Goal: Task Accomplishment & Management: Manage account settings

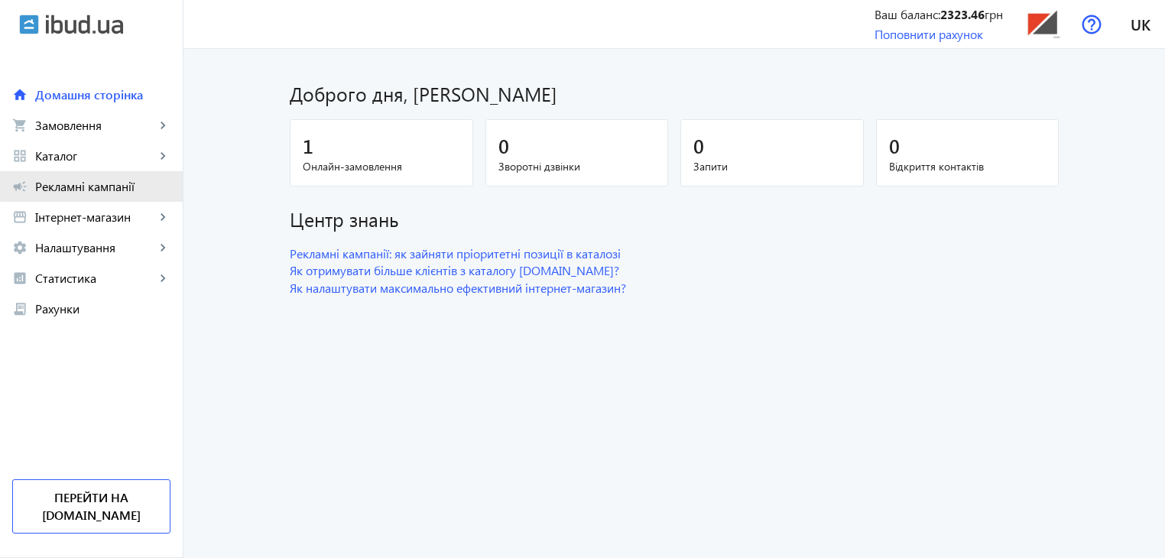
click at [113, 181] on span "Рекламні кампанії" at bounding box center [102, 186] width 135 height 15
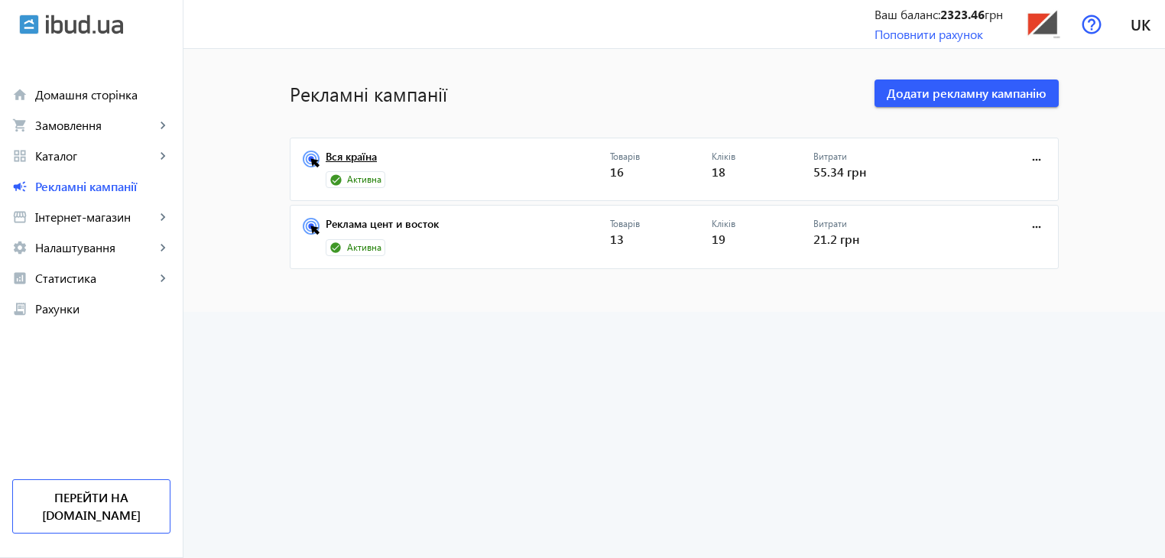
click at [392, 169] on link "Вся країна" at bounding box center [468, 161] width 284 height 21
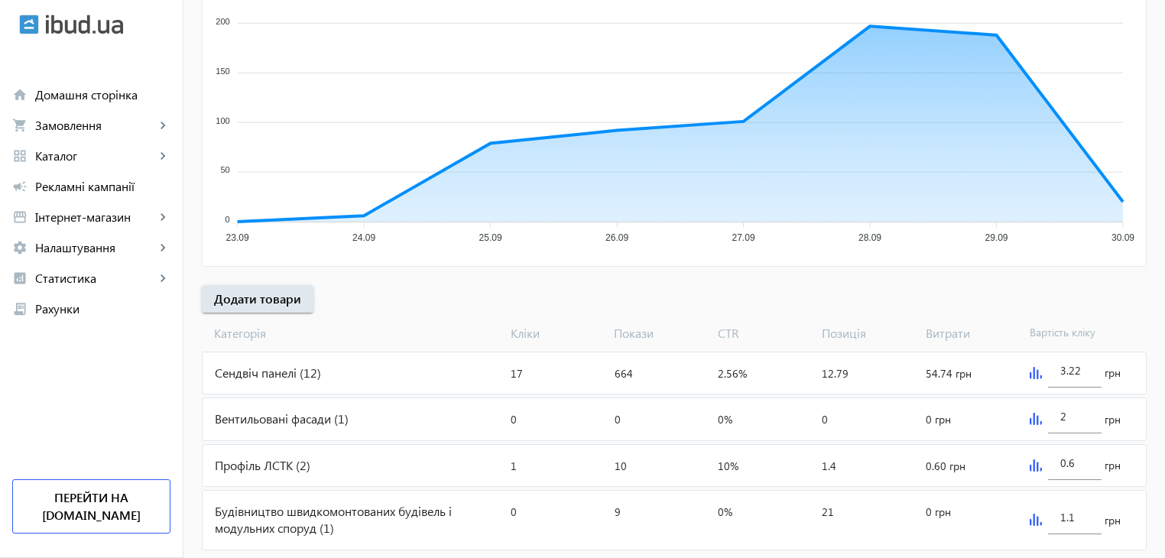
scroll to position [336, 0]
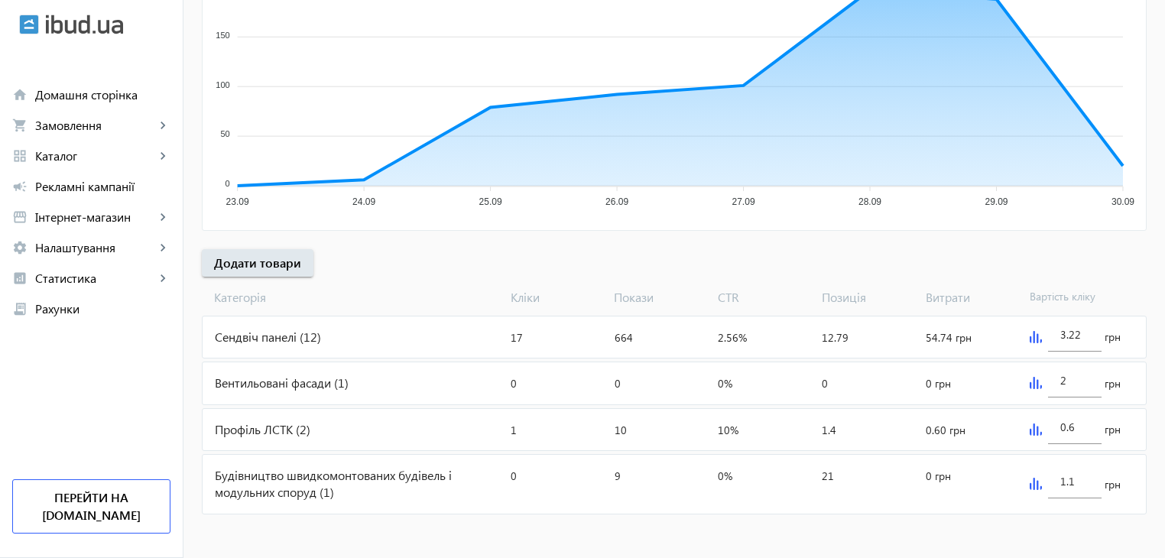
click at [275, 334] on div "Сендвіч панелі (12)" at bounding box center [354, 337] width 302 height 41
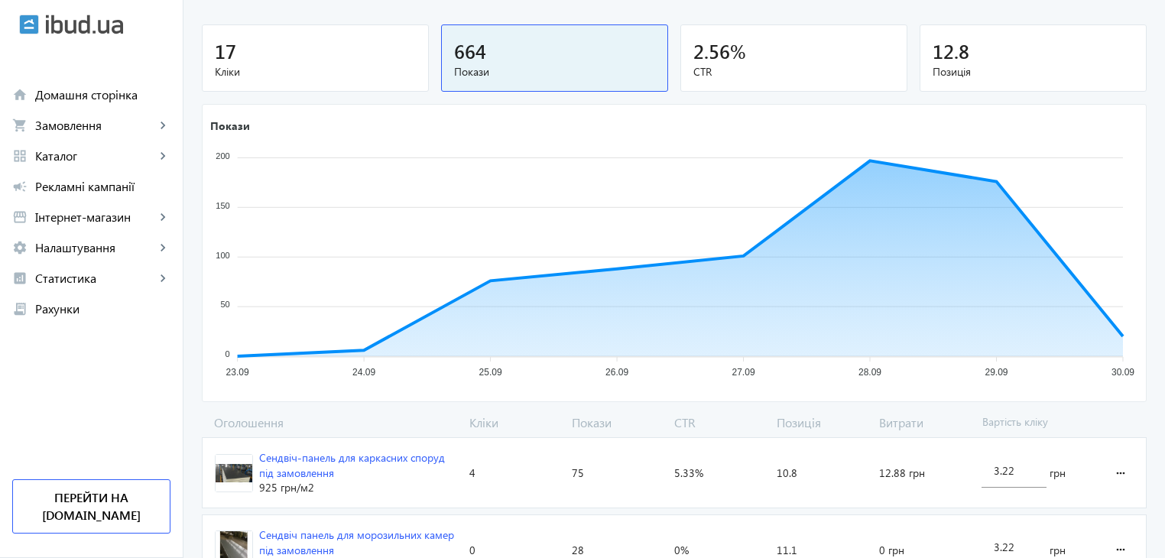
scroll to position [91, 0]
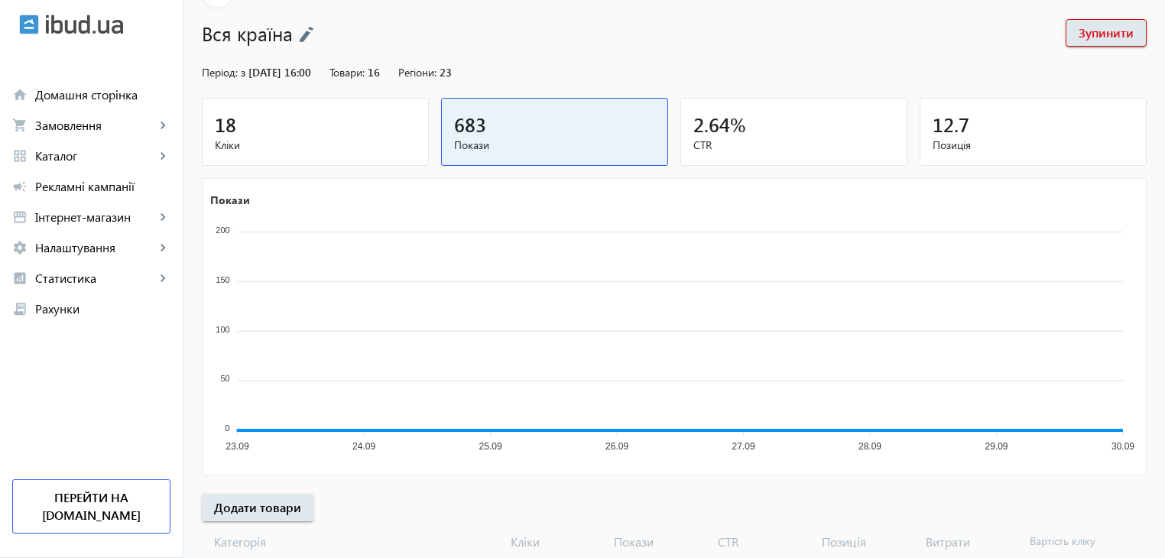
scroll to position [336, 0]
